Goal: Task Accomplishment & Management: Manage account settings

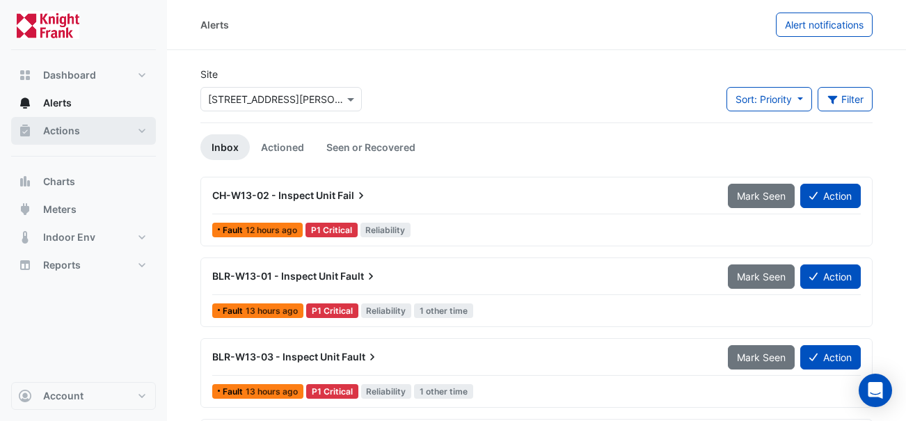
click at [63, 137] on span "Actions" at bounding box center [61, 131] width 37 height 14
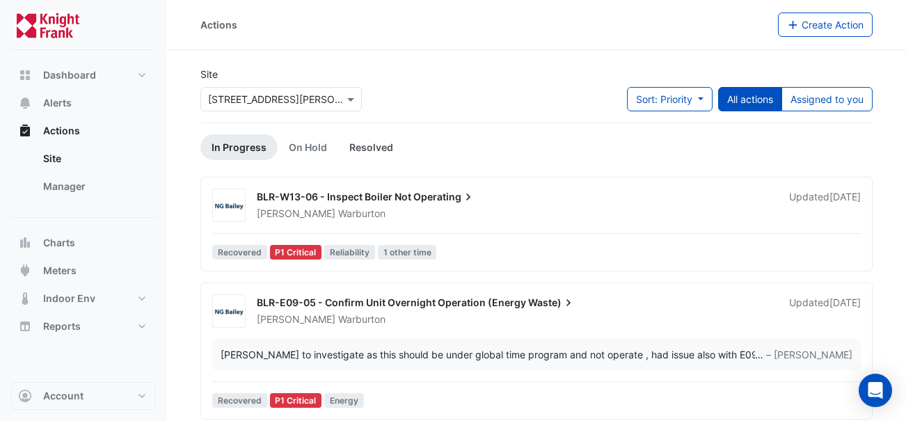
click at [379, 149] on link "Resolved" at bounding box center [371, 147] width 66 height 26
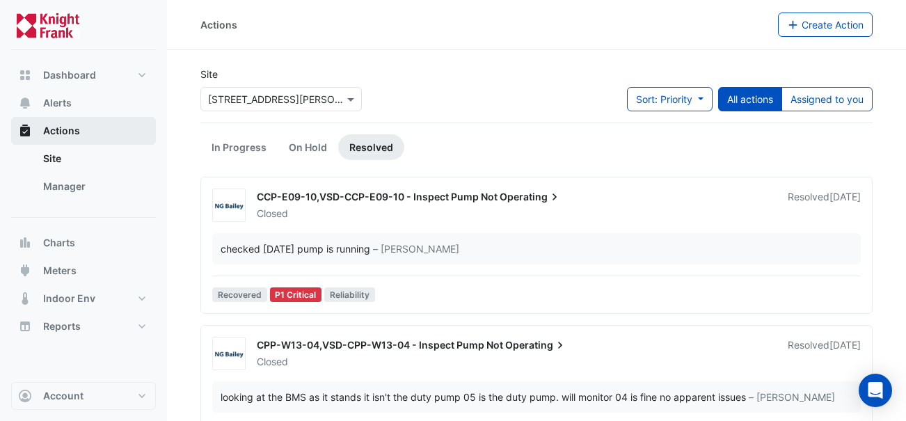
click at [53, 134] on span "Actions" at bounding box center [61, 131] width 37 height 14
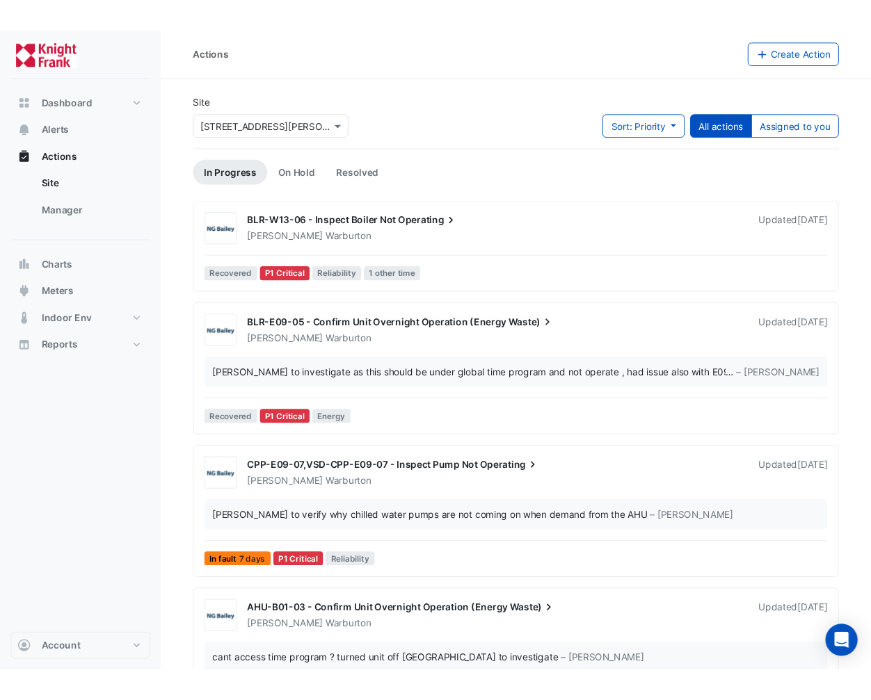
scroll to position [3, 0]
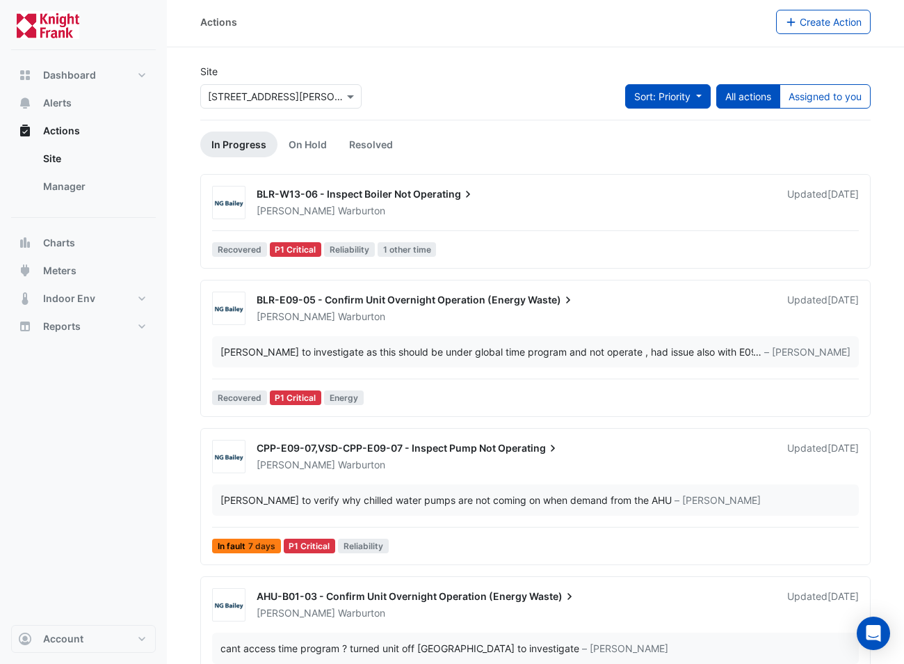
click at [700, 95] on button "Sort: Priority" at bounding box center [668, 96] width 86 height 24
click at [597, 85] on div "Site × [STREET_ADDRESS][PERSON_NAME] Sort: Priority Priority Updated All action…" at bounding box center [535, 92] width 687 height 56
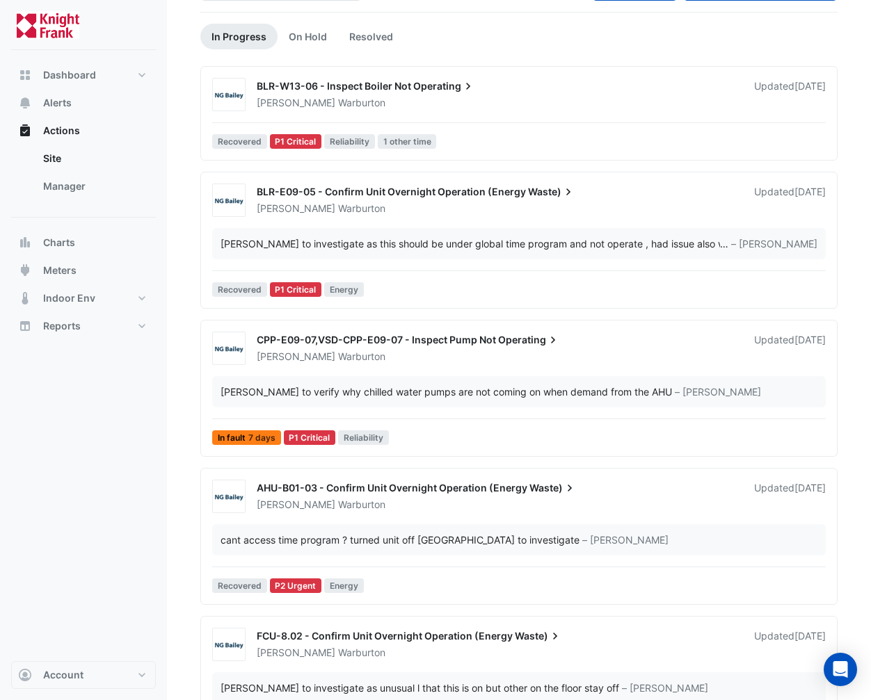
scroll to position [38, 0]
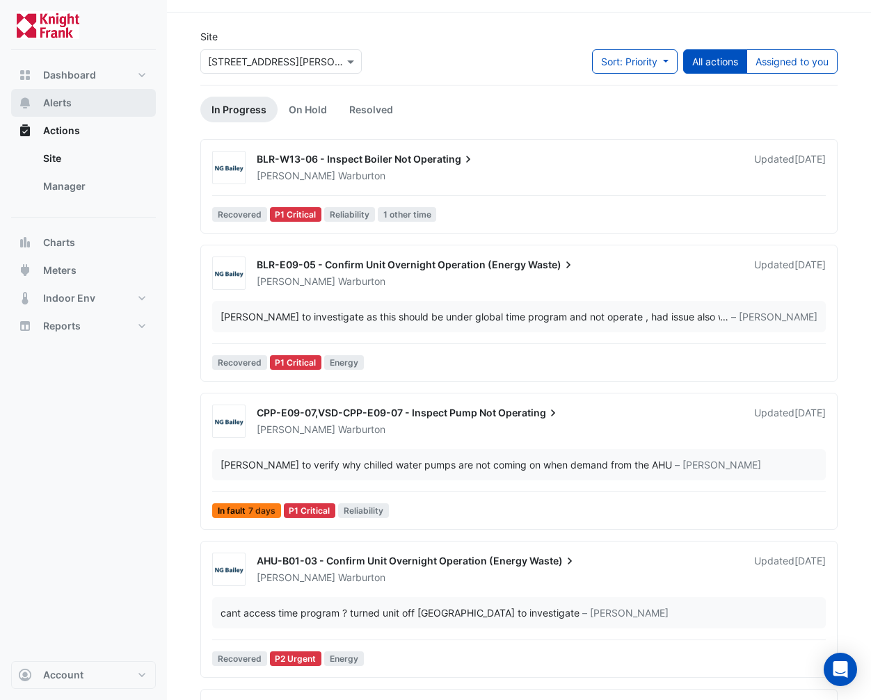
click at [66, 106] on span "Alerts" at bounding box center [57, 103] width 29 height 14
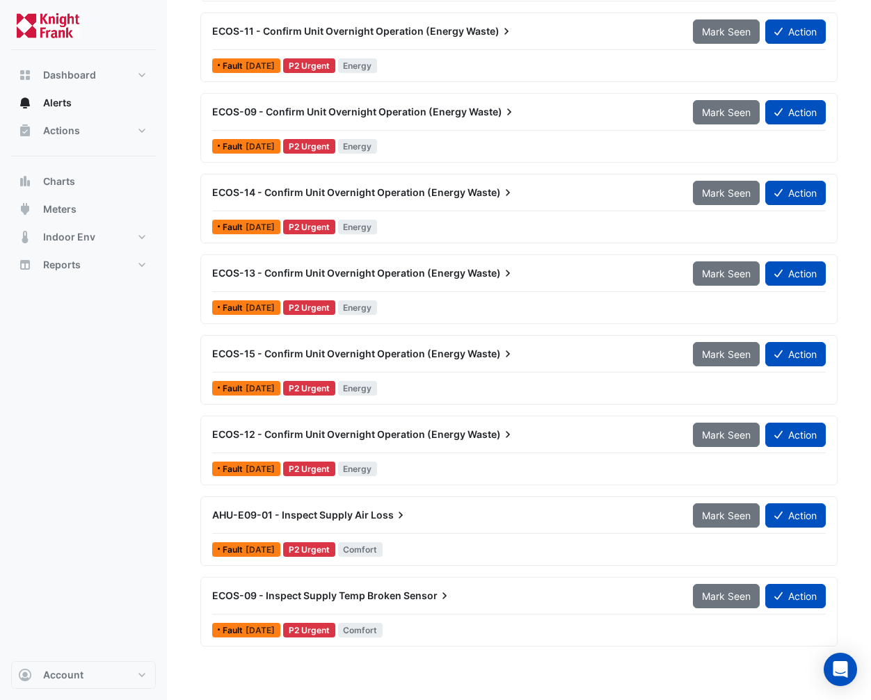
scroll to position [896, 0]
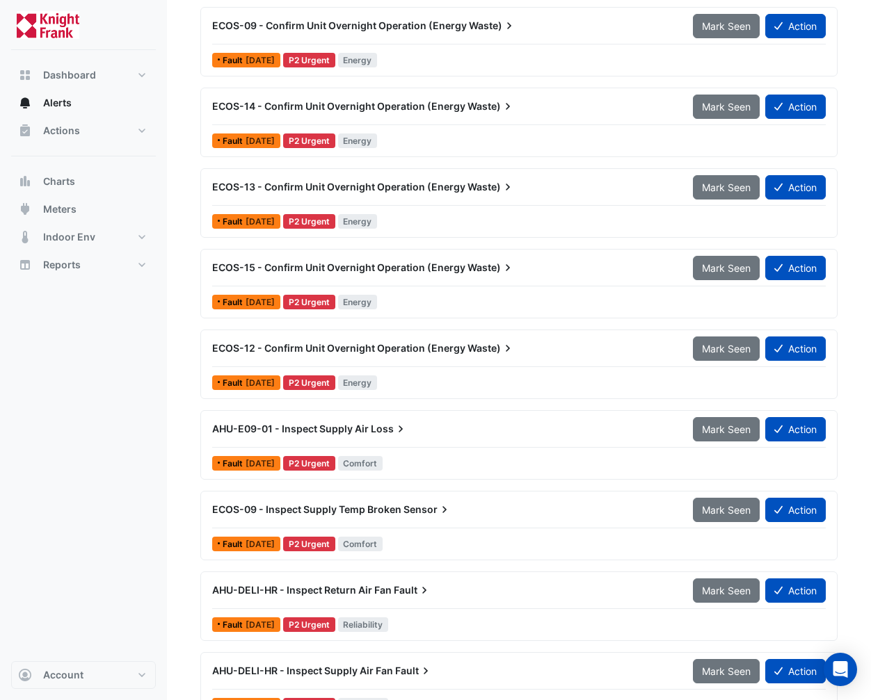
click at [268, 265] on span "ECOS-15 - Confirm Unit Overnight Operation (Energy" at bounding box center [338, 268] width 253 height 12
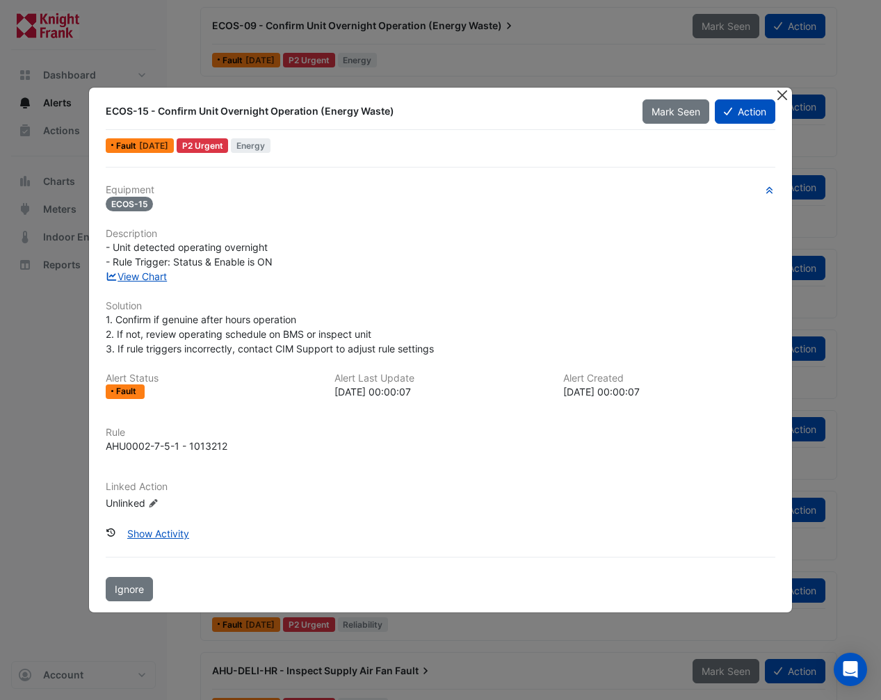
click at [786, 97] on button "Close" at bounding box center [782, 95] width 15 height 15
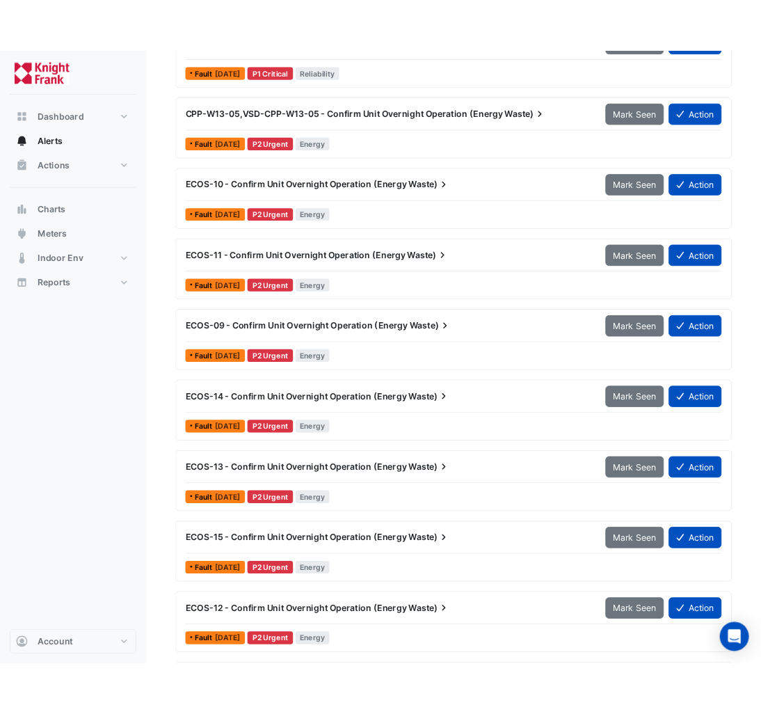
scroll to position [612, 0]
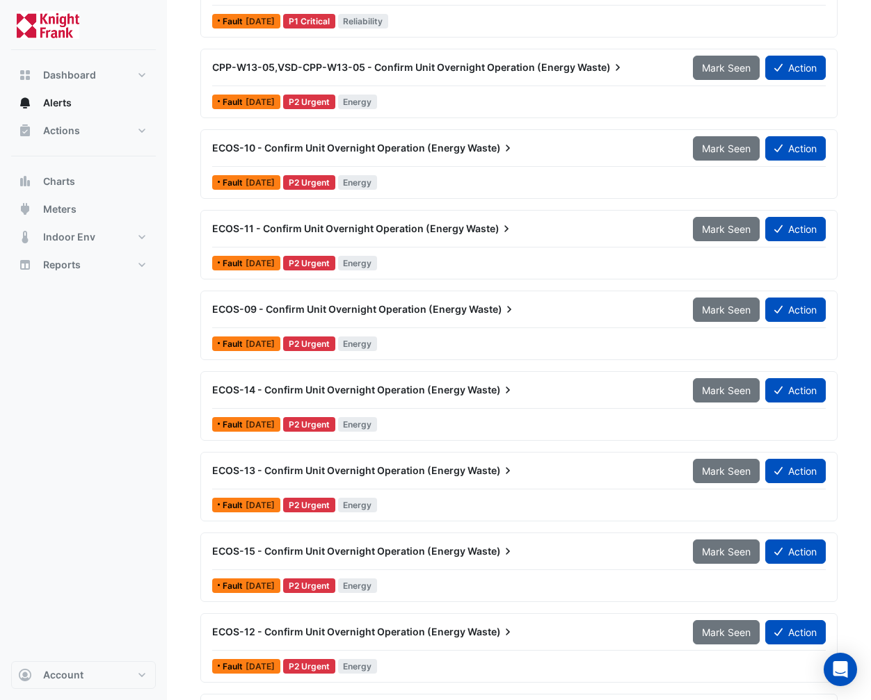
click at [329, 230] on span "ECOS-11 - Confirm Unit Overnight Operation (Energy" at bounding box center [338, 229] width 252 height 12
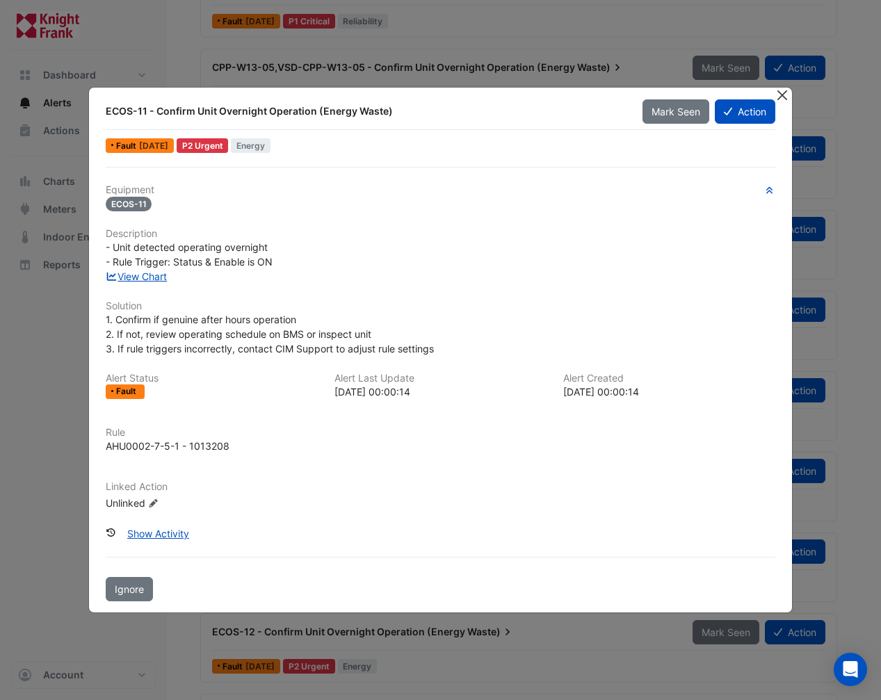
click at [776, 95] on button "Close" at bounding box center [782, 95] width 15 height 15
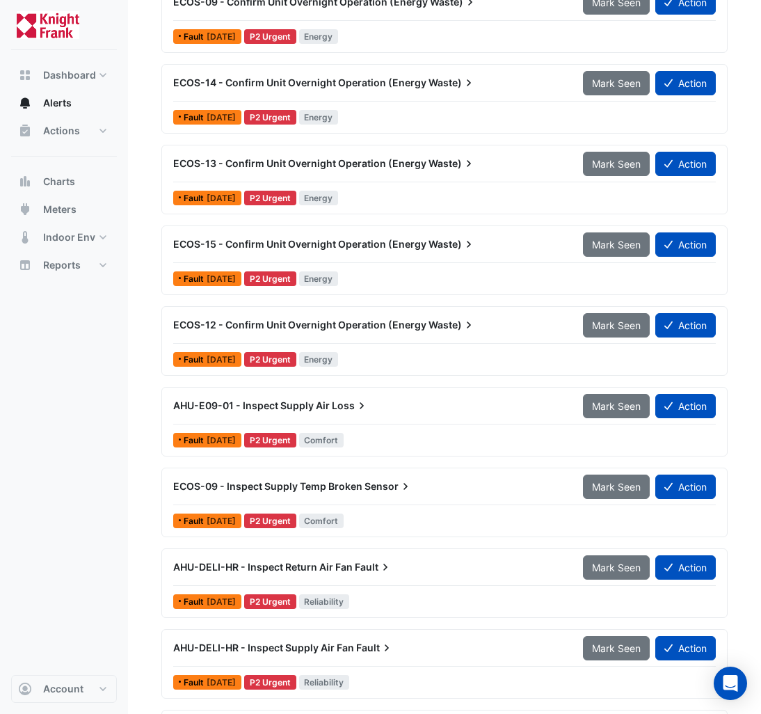
scroll to position [793, 0]
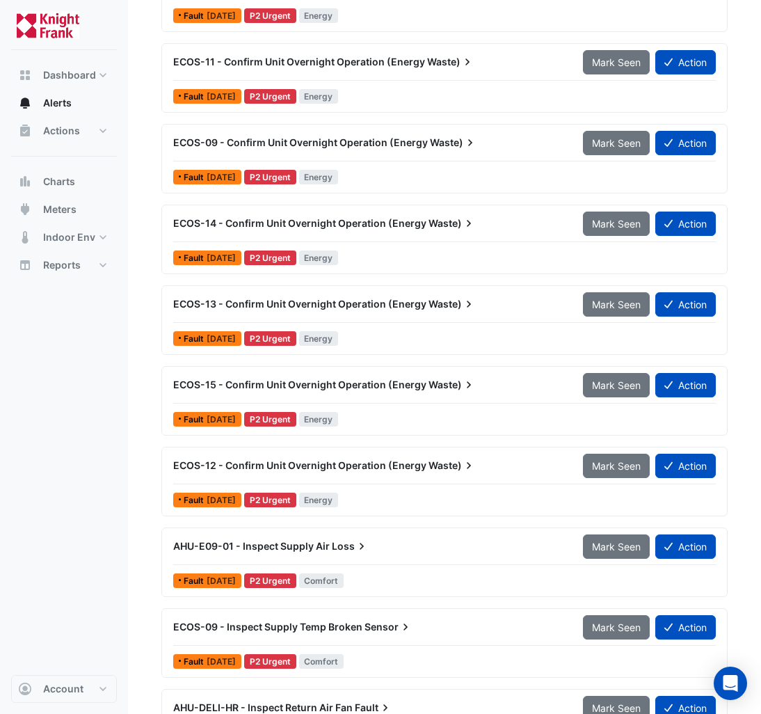
click at [286, 227] on span "ECOS-14 - Confirm Unit Overnight Operation (Energy" at bounding box center [299, 223] width 253 height 12
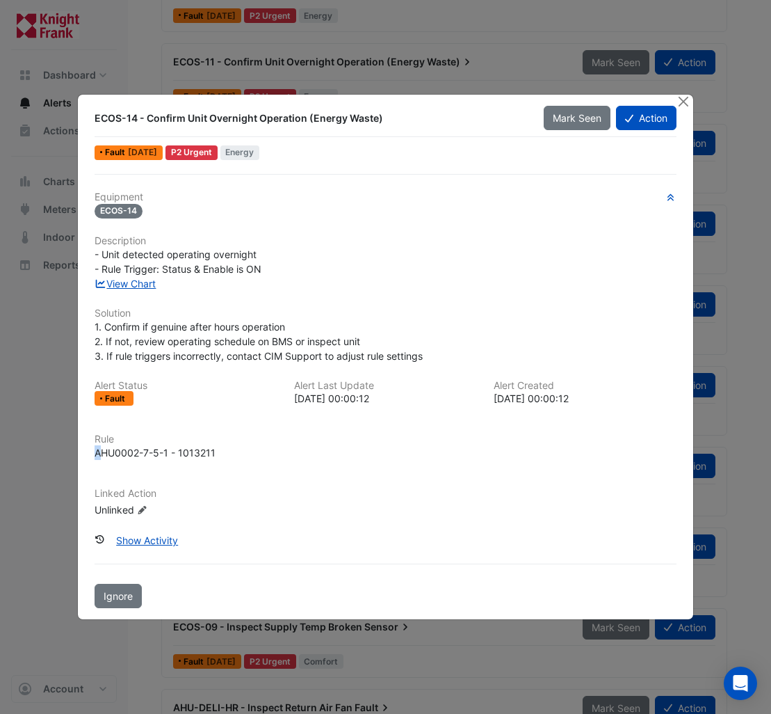
drag, startPoint x: 99, startPoint y: 453, endPoint x: 215, endPoint y: 444, distance: 116.5
click at [215, 444] on div "Rule AHU0002-7-5-1 - 1013211" at bounding box center [385, 446] width 599 height 26
click at [218, 451] on div "AHU0002-7-5-1 - 1013211" at bounding box center [386, 452] width 582 height 15
click at [686, 102] on button "Close" at bounding box center [683, 102] width 15 height 15
